Goal: Transaction & Acquisition: Obtain resource

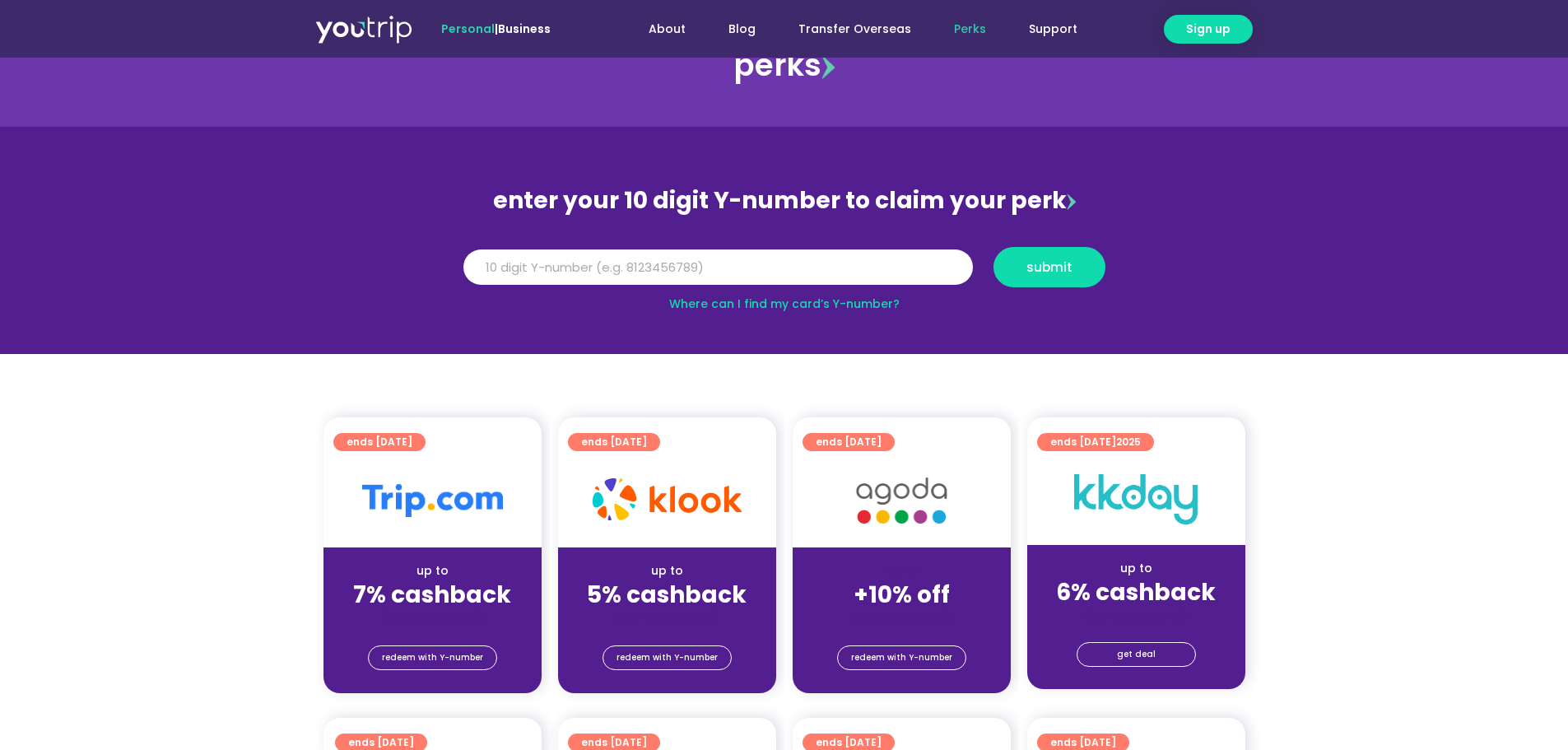
scroll to position [83, 0]
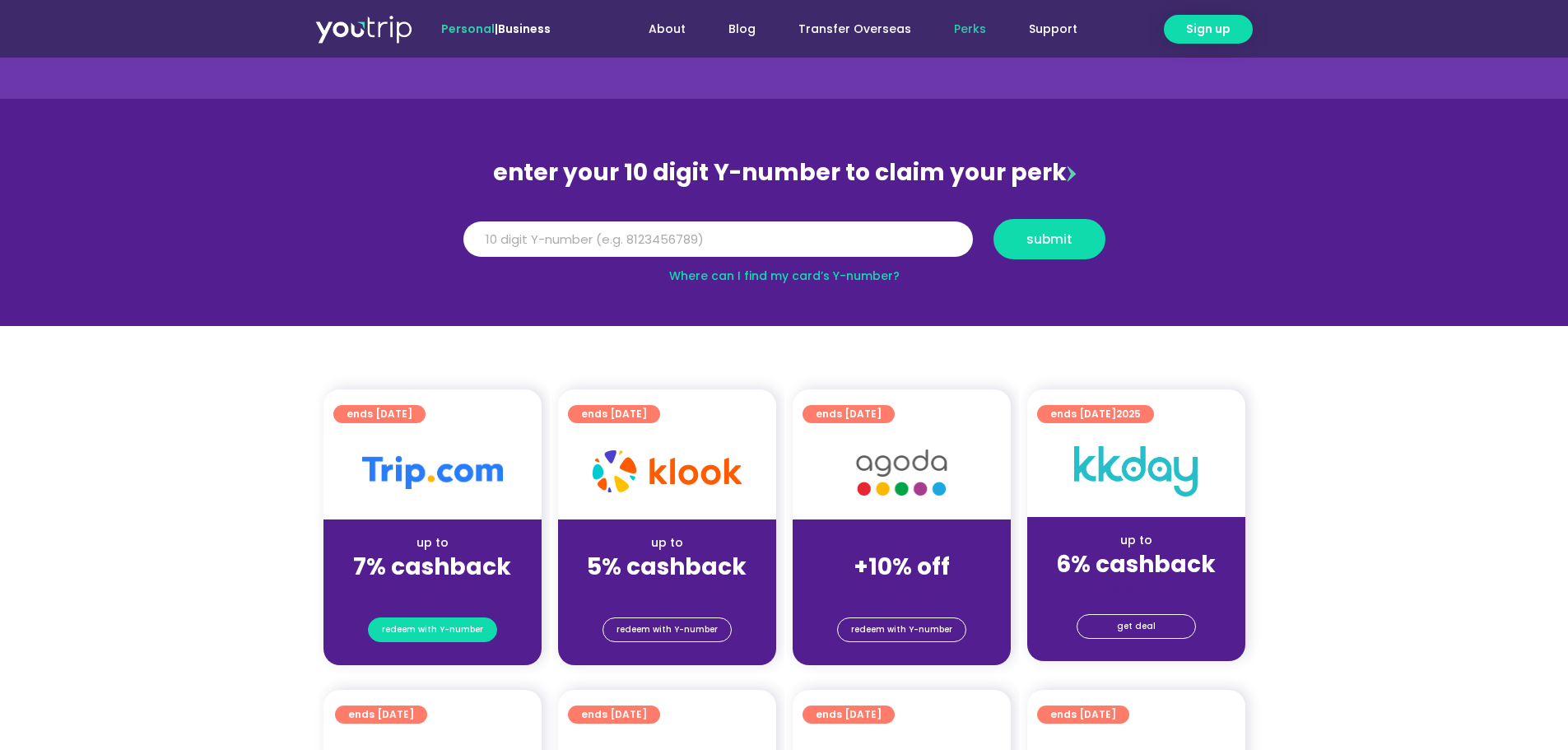
click at [464, 622] on span "redeem with Y-number" at bounding box center [432, 629] width 102 height 23
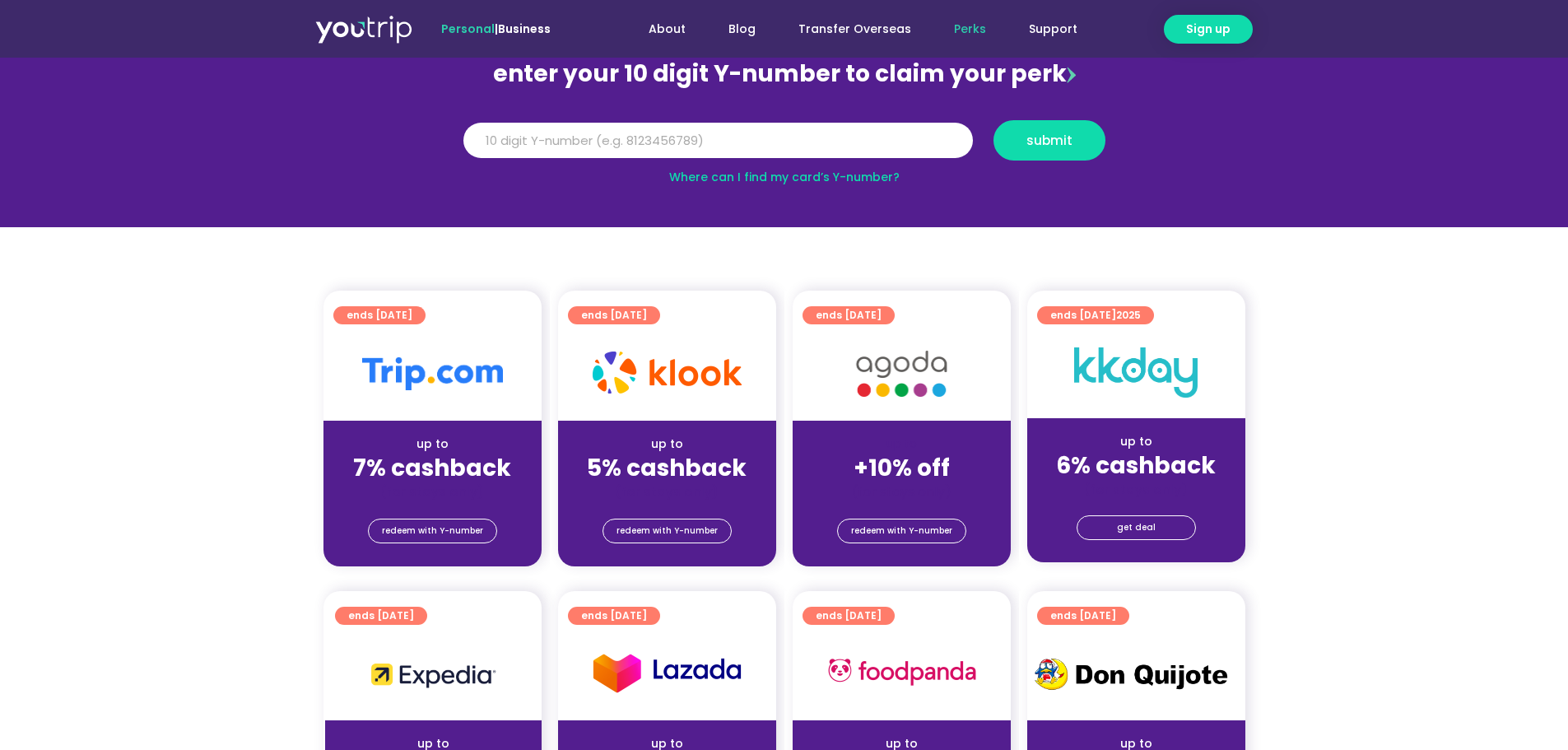
click at [444, 488] on div "(for stays only)" at bounding box center [433, 492] width 192 height 17
click at [444, 535] on span "redeem with Y-number" at bounding box center [432, 531] width 102 height 23
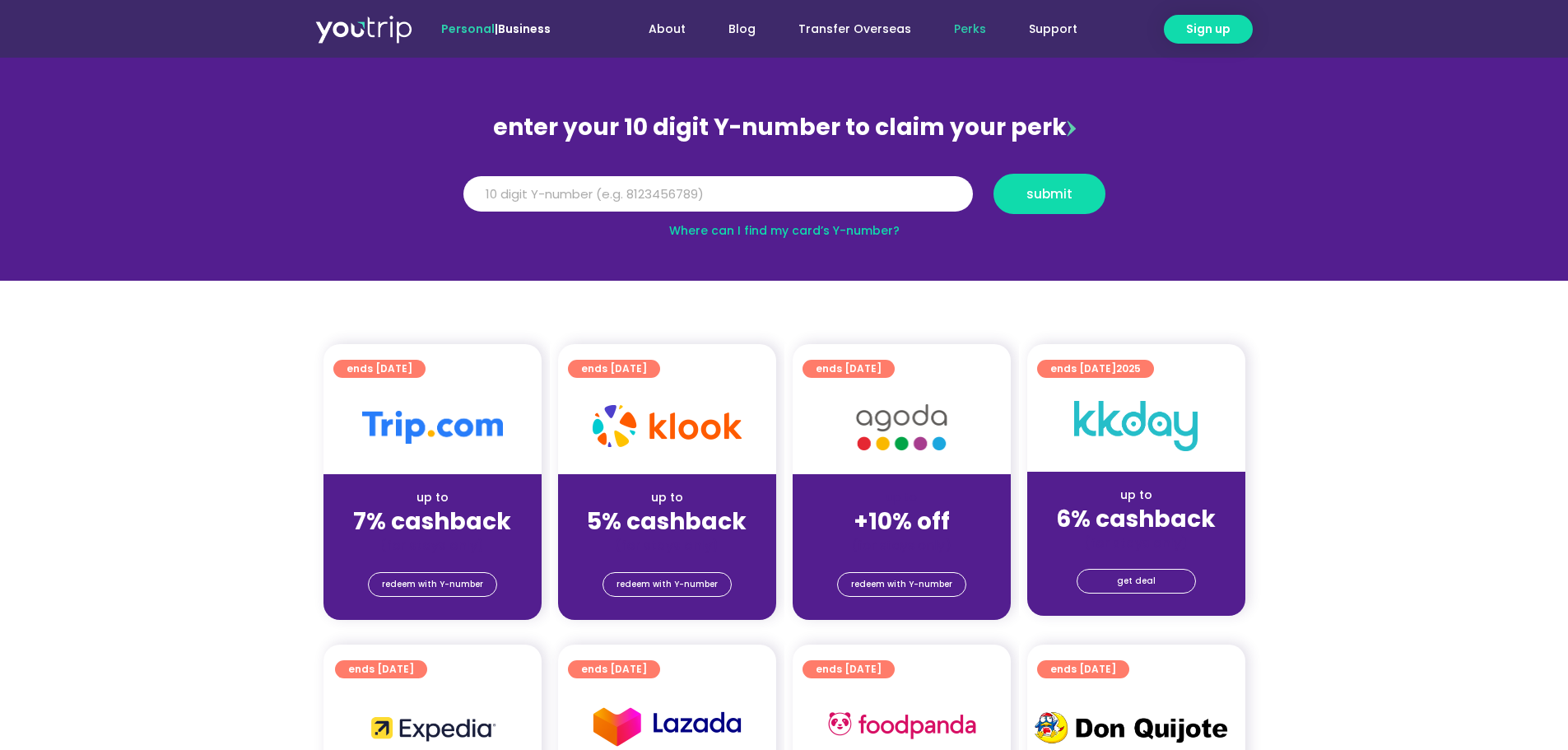
scroll to position [16, 0]
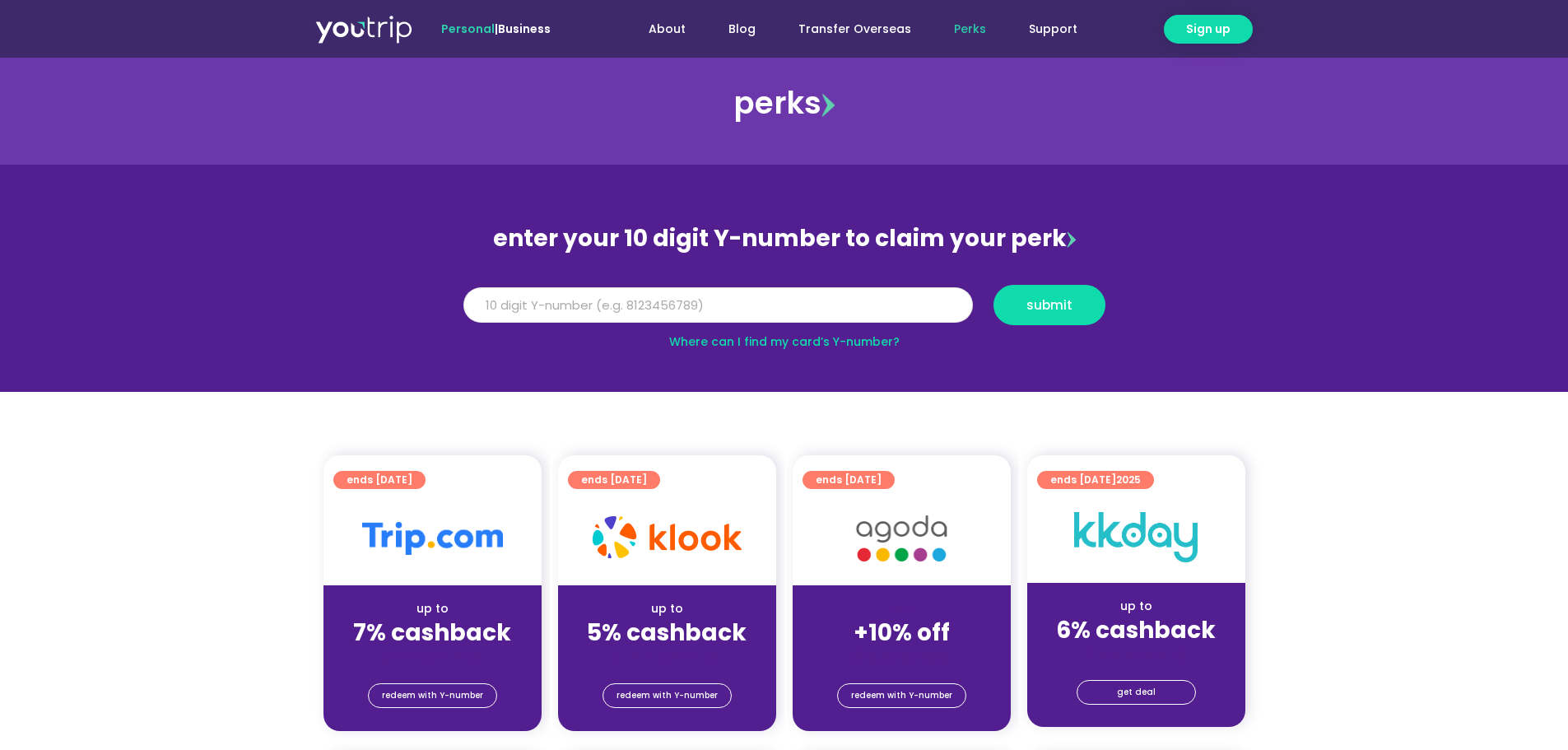
click at [699, 312] on input "Y Number" at bounding box center [718, 306] width 510 height 36
type input "[CREDIT_CARD_NUMBER]"
click at [1097, 303] on button "submit" at bounding box center [1049, 305] width 112 height 40
drag, startPoint x: 652, startPoint y: 313, endPoint x: 368, endPoint y: 299, distance: 284.3
click at [368, 299] on section "enter your 10 digit Y-number to claim your perk Y Number [CREDIT_CARD_NUMBER] s…" at bounding box center [784, 277] width 1568 height 227
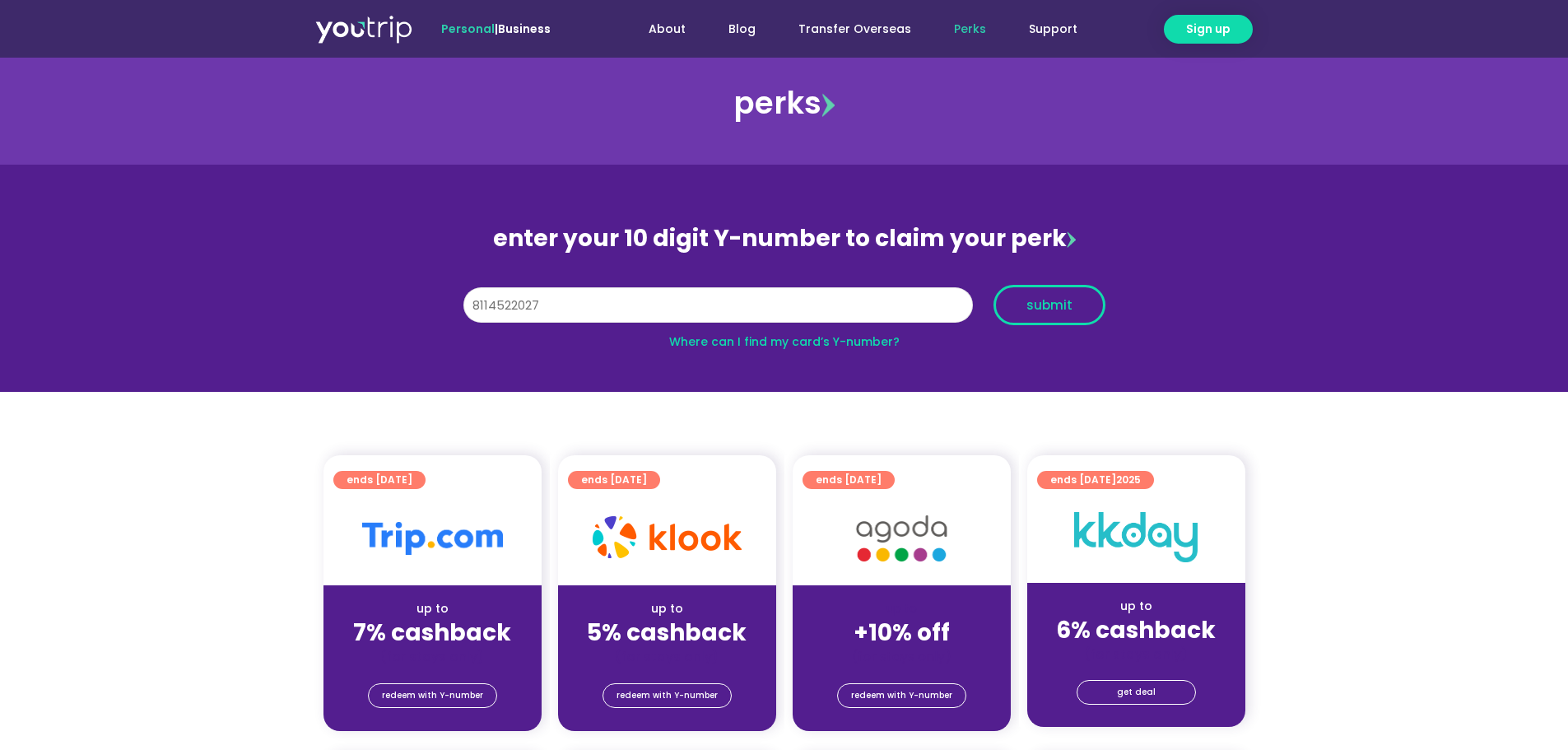
type input "8114522027"
click at [1058, 311] on span "submit" at bounding box center [1049, 305] width 47 height 12
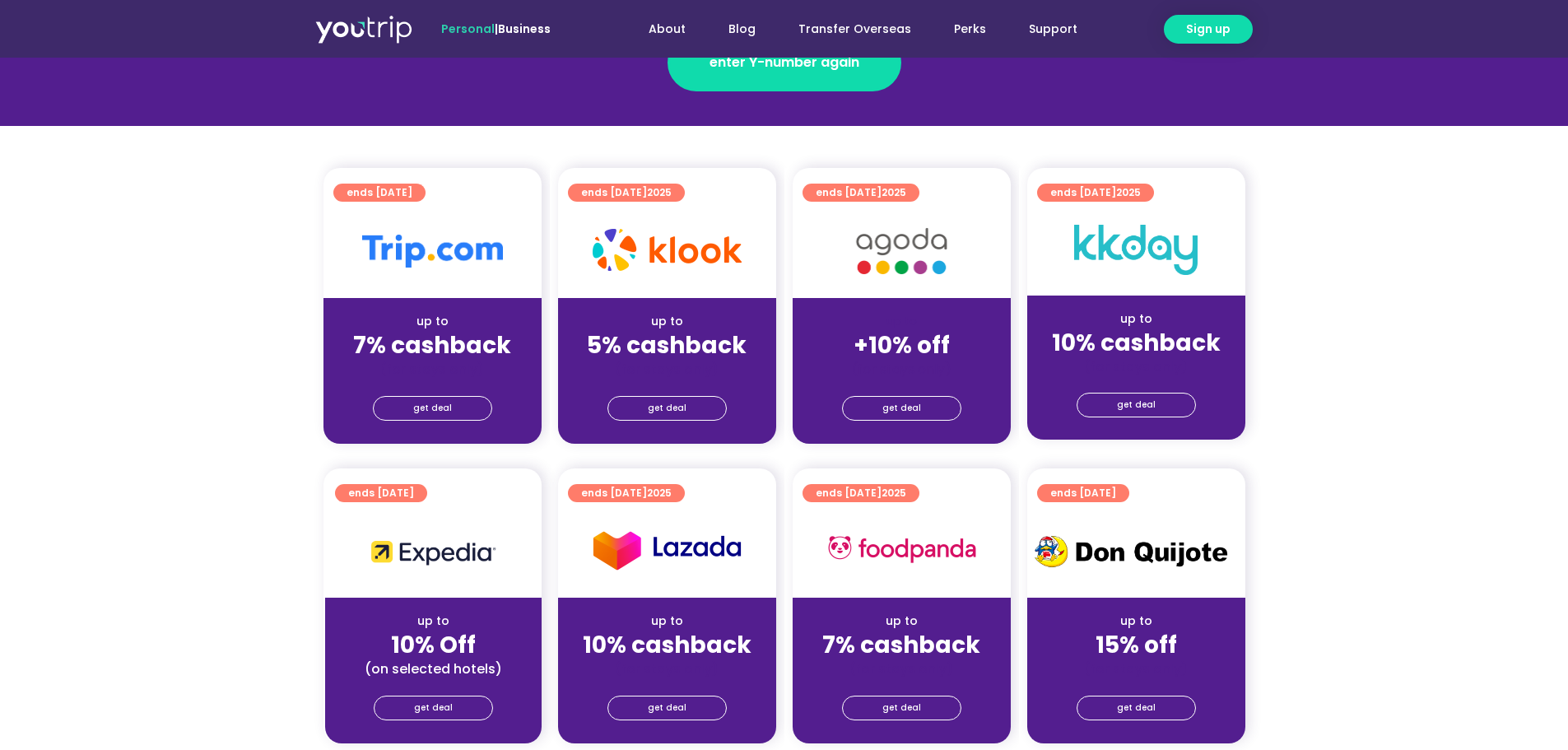
scroll to position [329, 0]
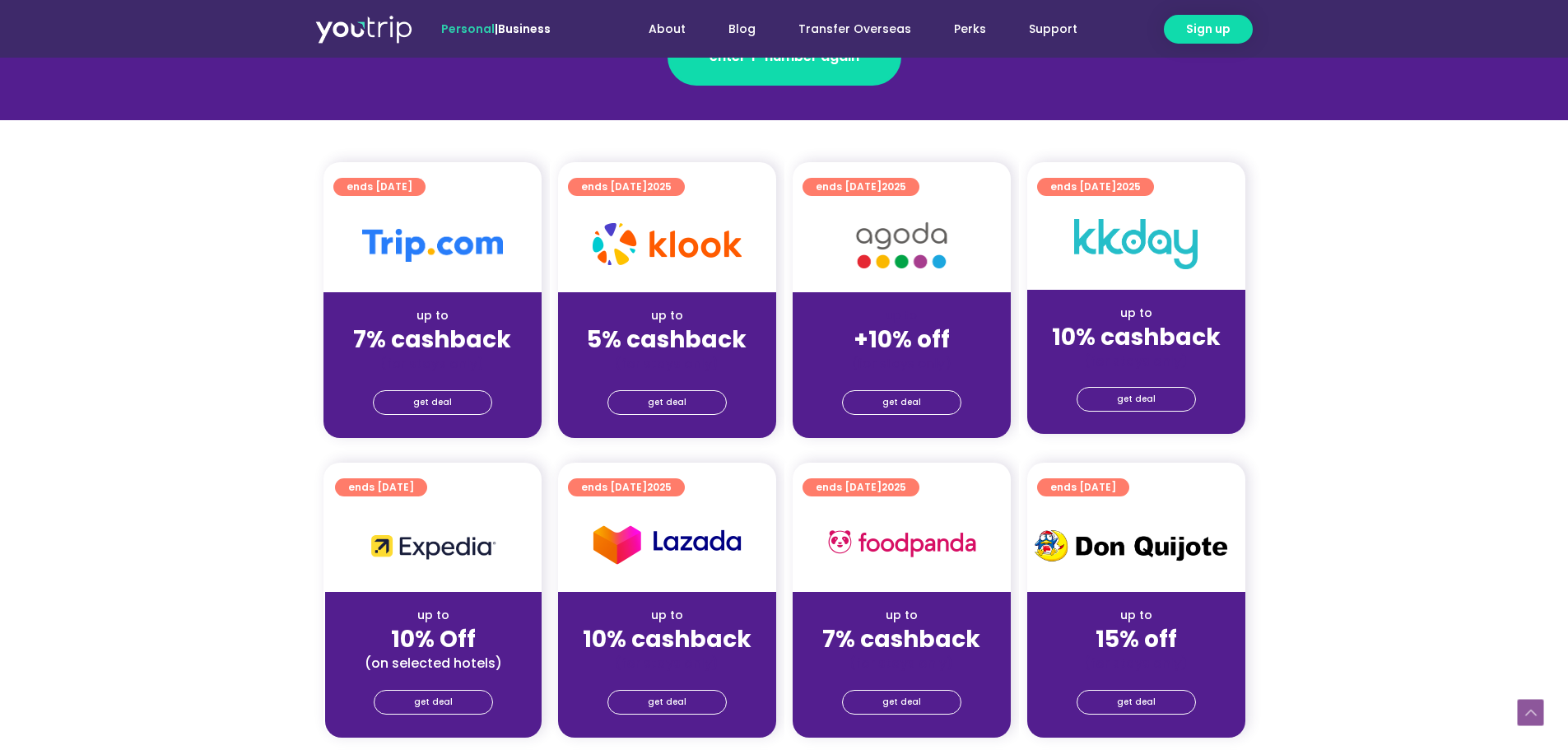
click at [478, 344] on strong "7% cashback" at bounding box center [432, 340] width 158 height 32
click at [450, 401] on link "get deal" at bounding box center [433, 403] width 120 height 25
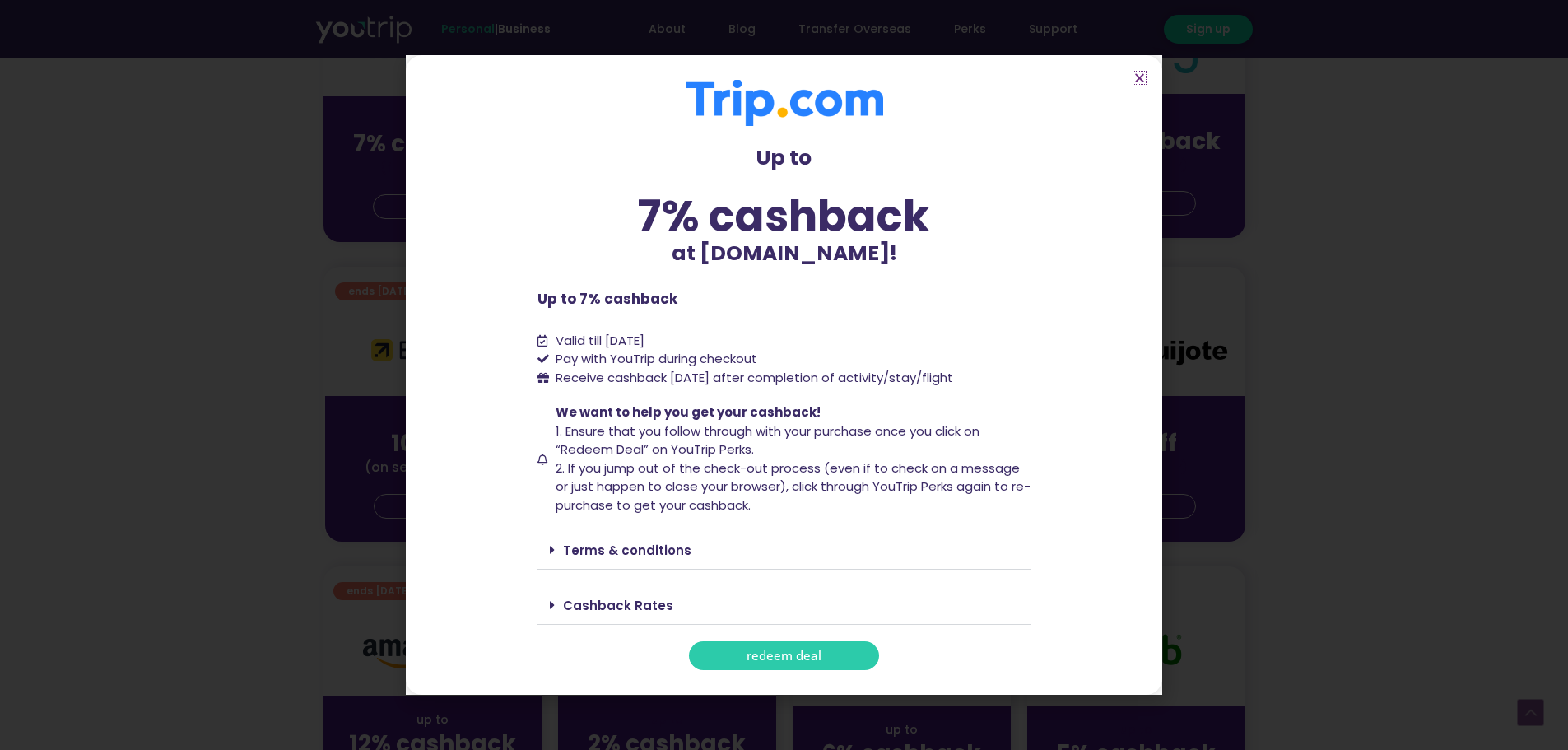
scroll to position [576, 0]
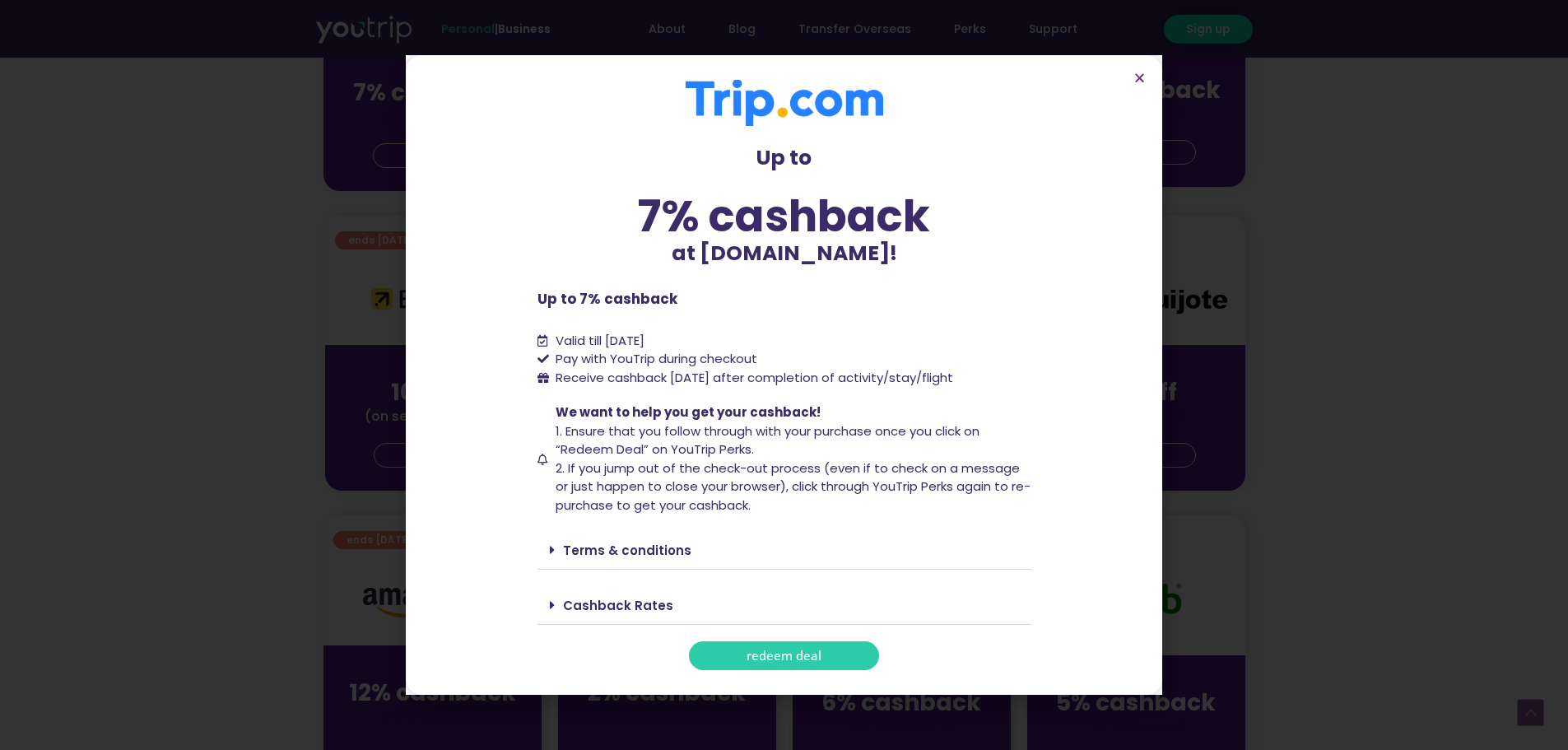
click at [653, 555] on link "Terms & conditions" at bounding box center [626, 550] width 128 height 17
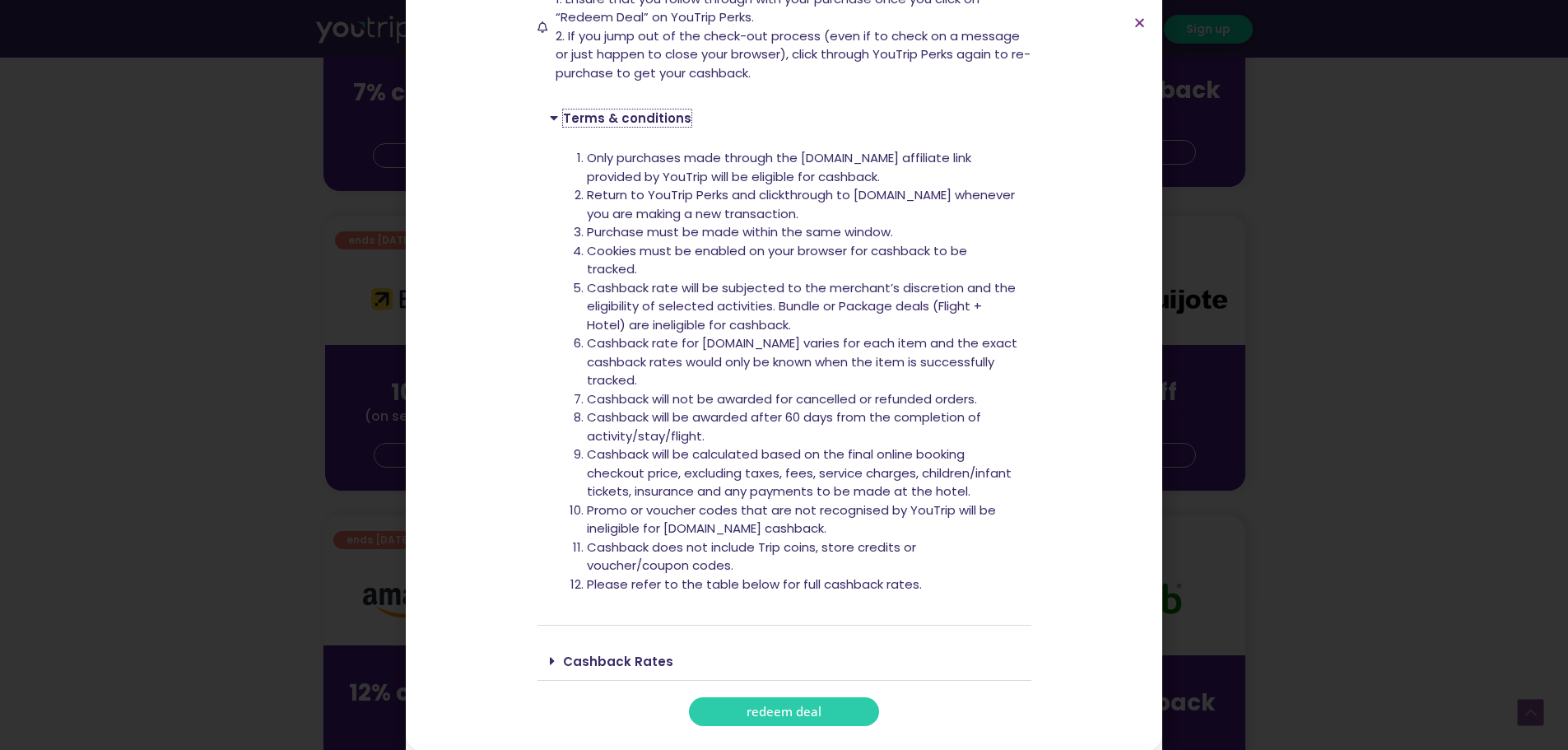
scroll to position [378, 0]
click at [788, 707] on span "redeem deal" at bounding box center [783, 710] width 75 height 12
